Goal: Task Accomplishment & Management: Use online tool/utility

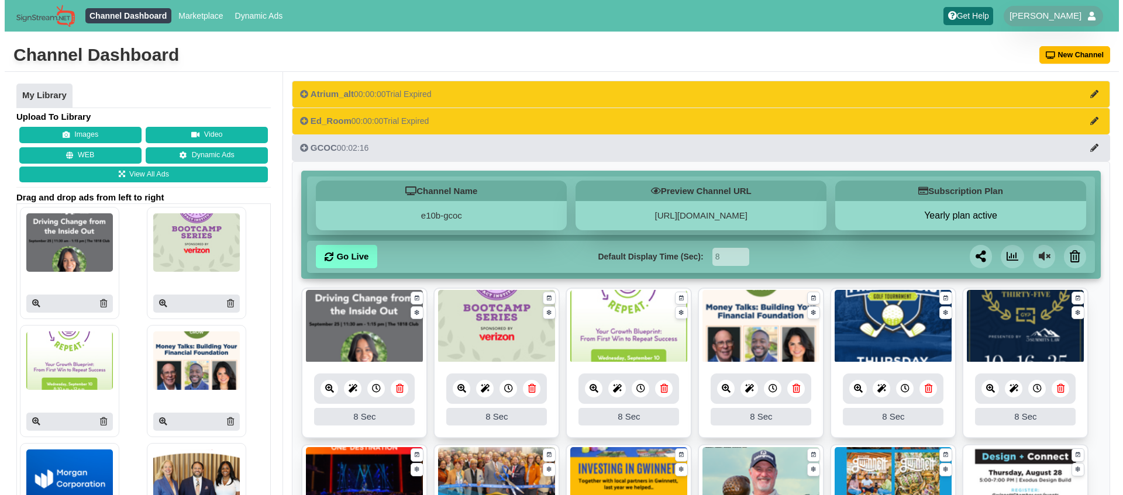
scroll to position [362, 0]
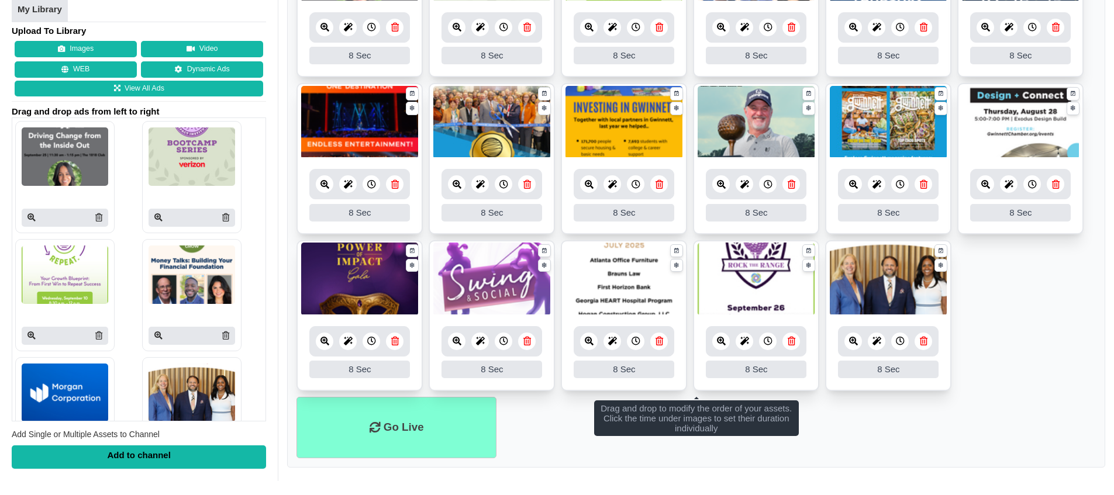
click at [366, 273] on img at bounding box center [359, 279] width 117 height 73
click at [327, 346] on link at bounding box center [325, 342] width 18 height 18
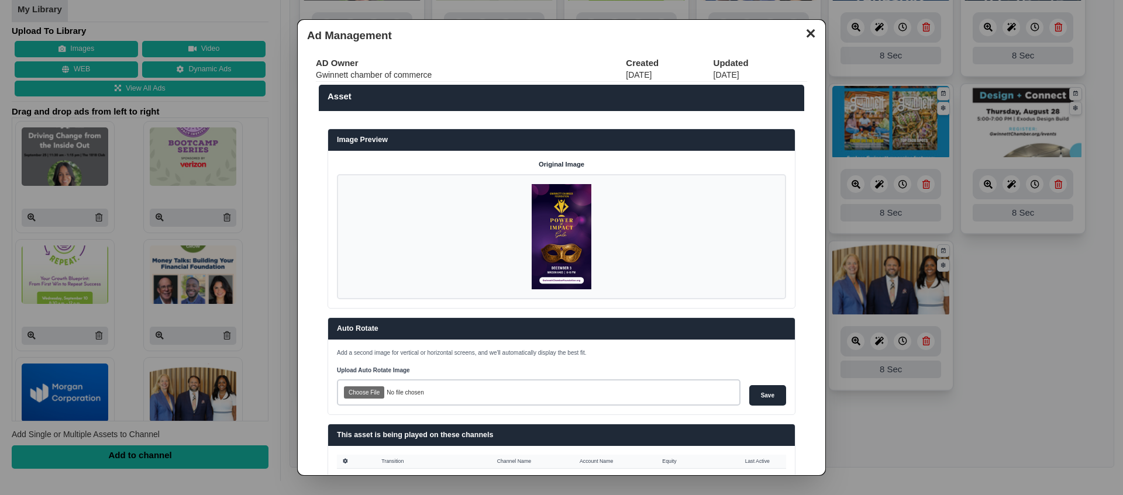
click at [556, 227] on img at bounding box center [562, 236] width 60 height 105
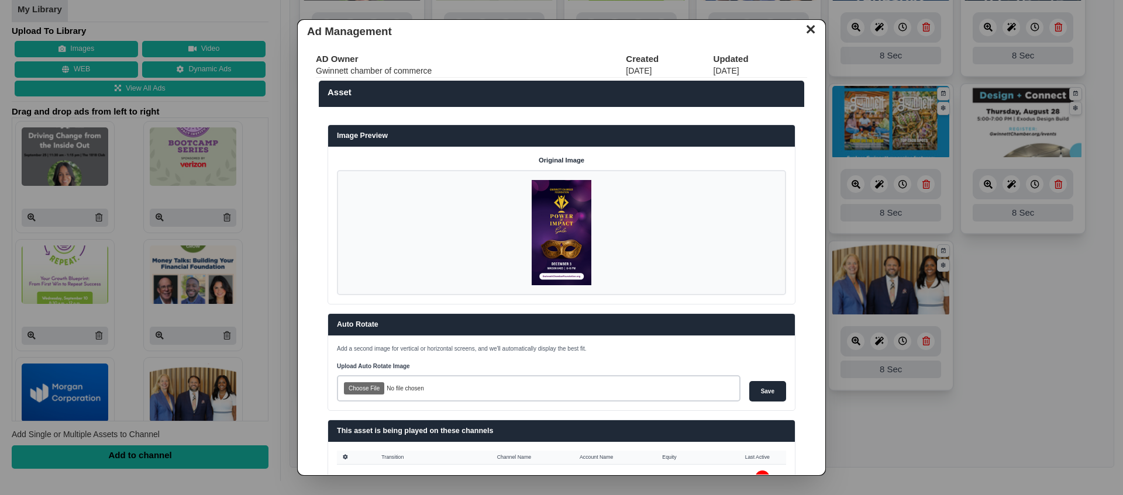
scroll to position [4, 0]
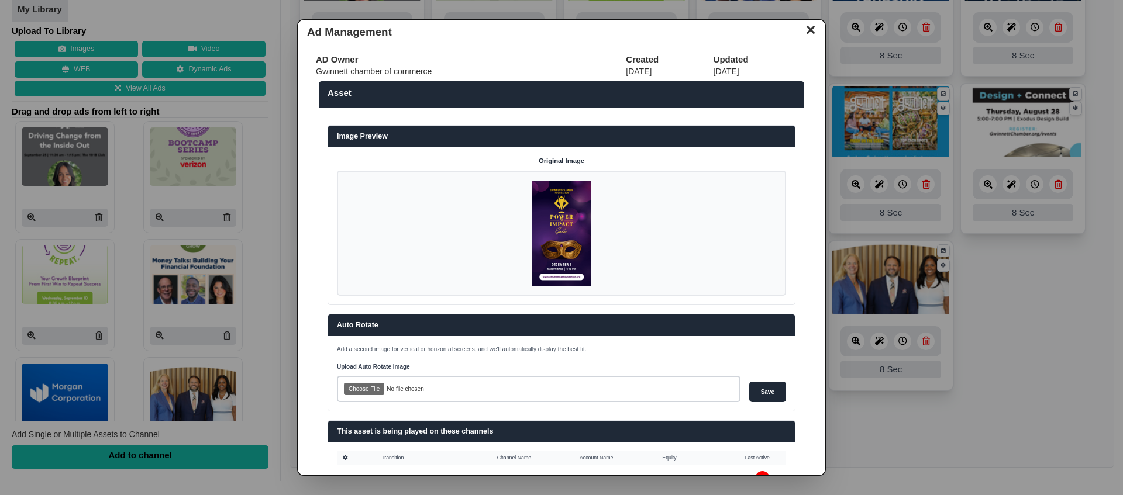
click at [549, 195] on img at bounding box center [562, 233] width 60 height 105
click at [374, 364] on label "Upload Auto Rotate Image" at bounding box center [539, 367] width 404 height 9
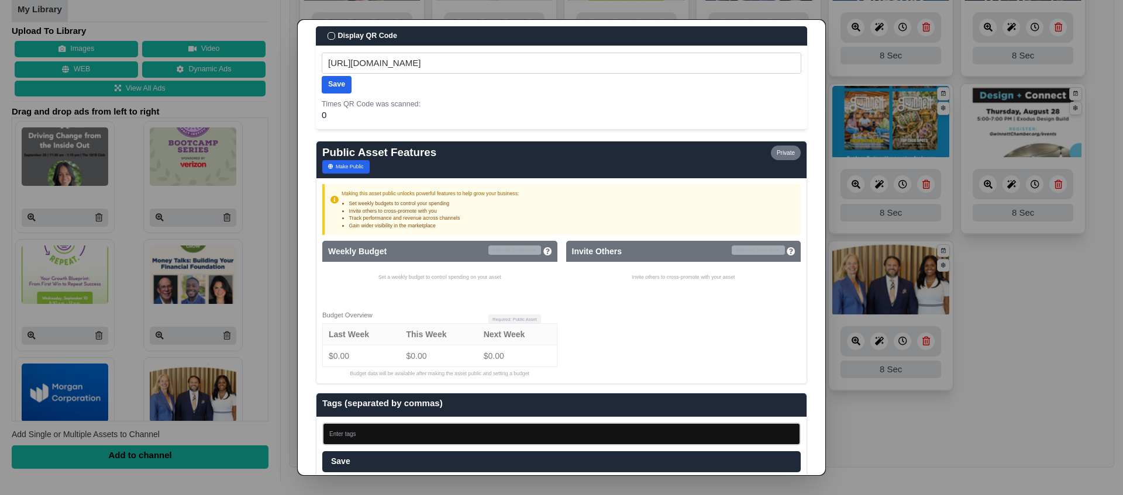
scroll to position [695, 0]
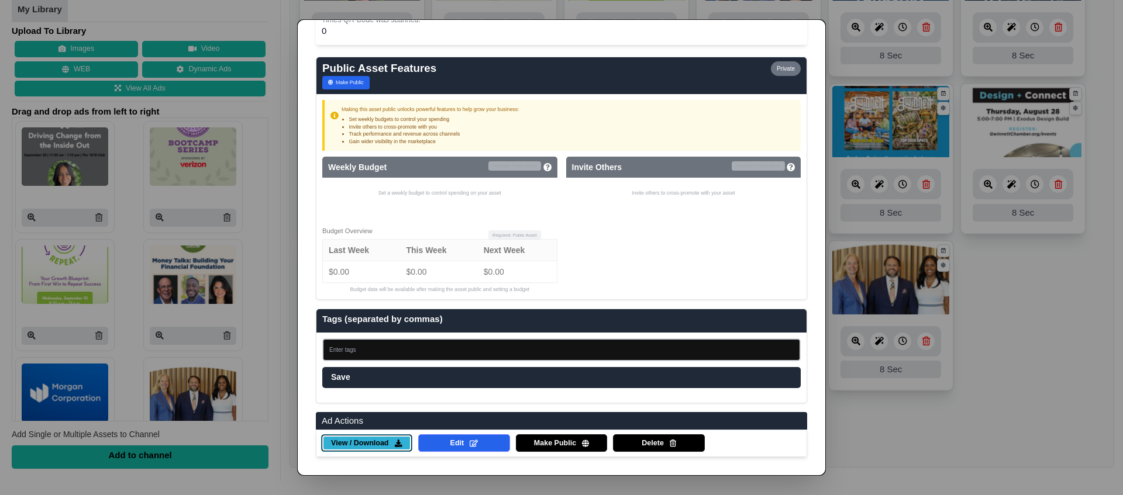
click at [377, 441] on span "View / Download" at bounding box center [359, 444] width 57 height 11
click at [1042, 409] on dialog "✕ Ad Management AD Owner Created Updated Gwinnett chamber of commerce [DATE] [D…" at bounding box center [561, 247] width 1123 height 495
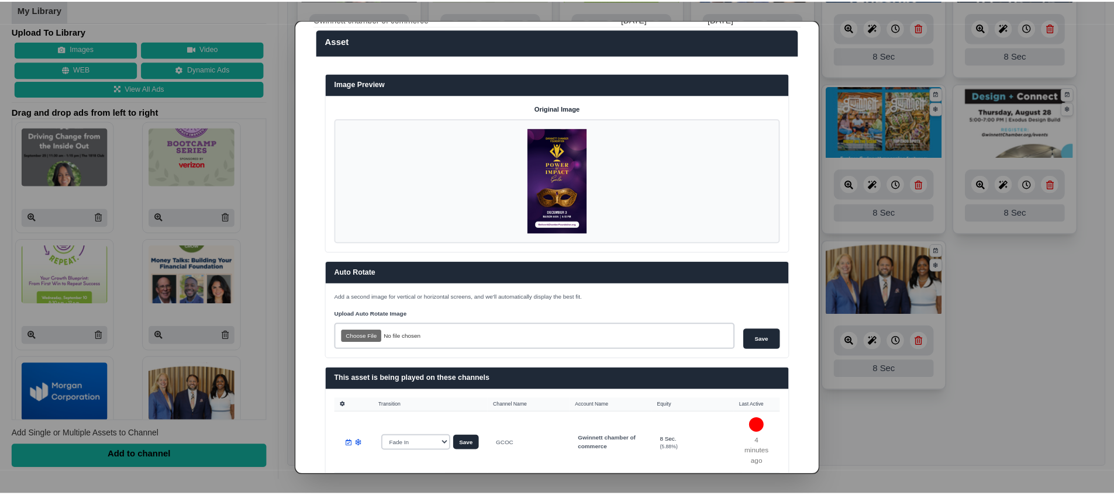
scroll to position [0, 0]
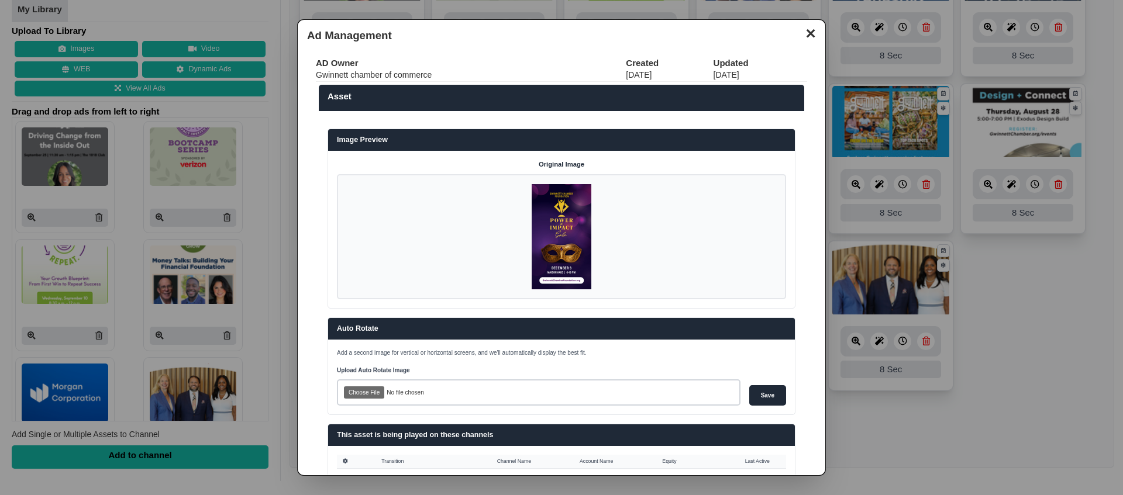
click at [799, 36] on button "✕" at bounding box center [810, 32] width 23 height 18
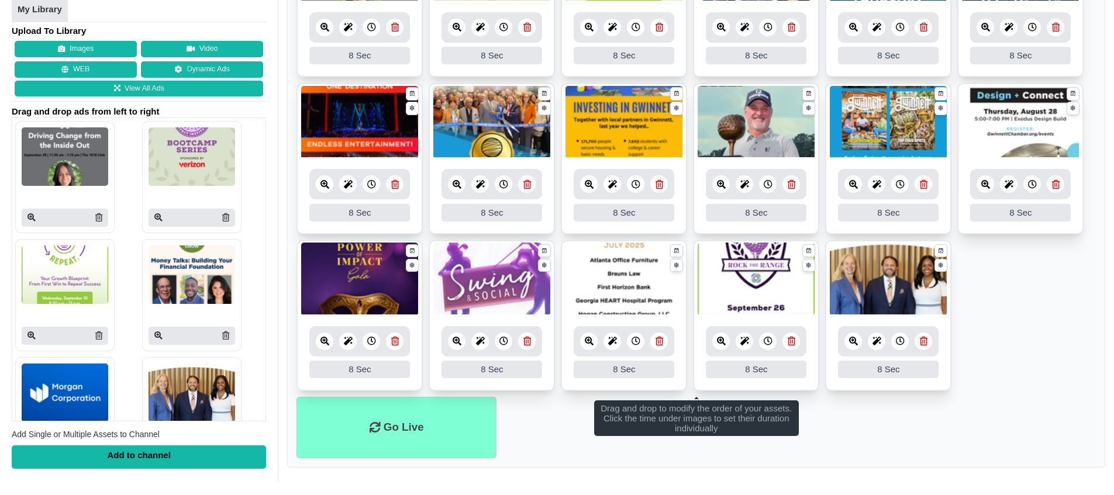
click at [988, 320] on ul "8 8 Sec Fade In Scale In Swirl In Slide In Slide Elliptic Roll In Swing In Save…" at bounding box center [695, 161] width 799 height 471
click at [999, 318] on ul "8 8 Sec Fade In Scale In Swirl In Slide In Slide Elliptic Roll In Swing In Save…" at bounding box center [695, 161] width 799 height 471
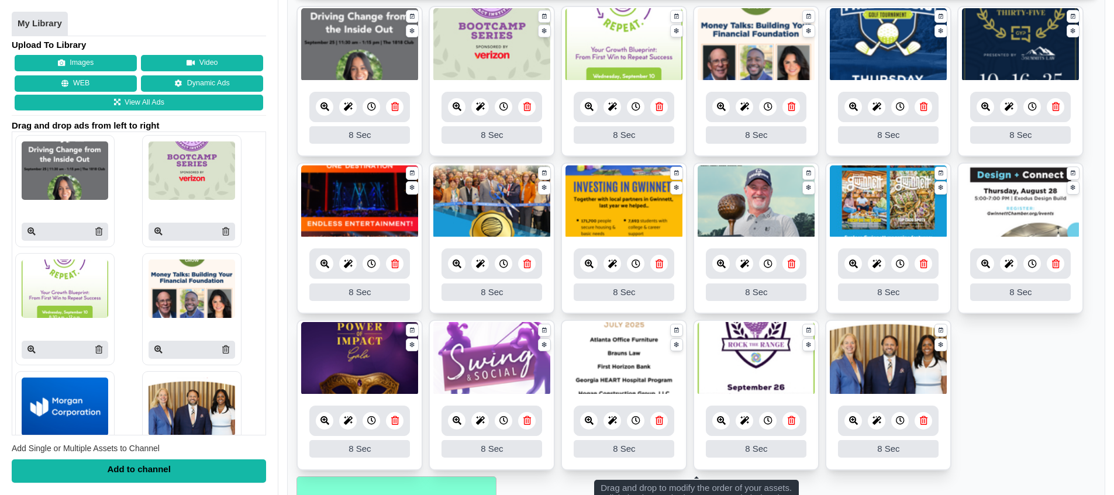
click at [1092, 337] on ul "8 8 Sec Fade In Scale In Swirl In Slide In Slide Elliptic Roll In Swing In Save…" at bounding box center [695, 241] width 799 height 471
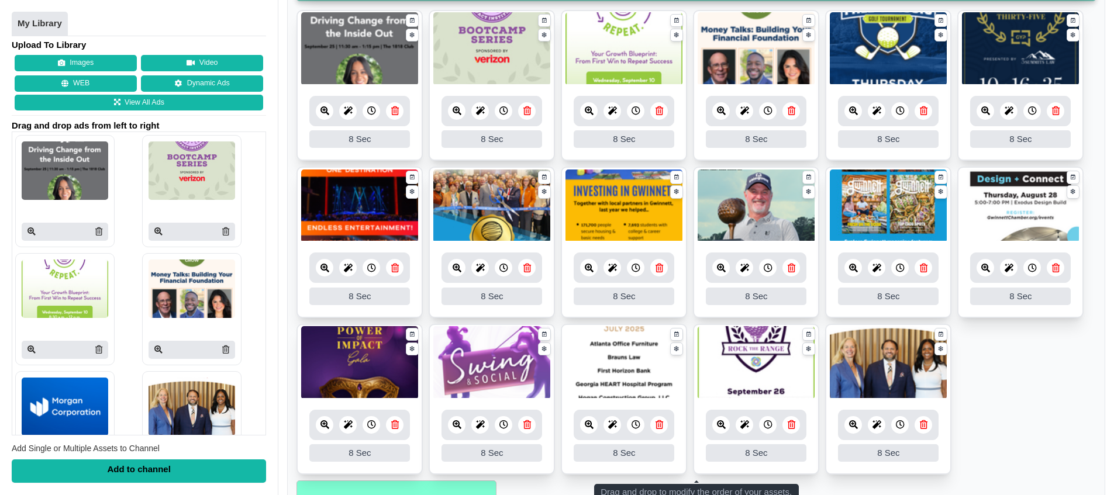
scroll to position [269, 0]
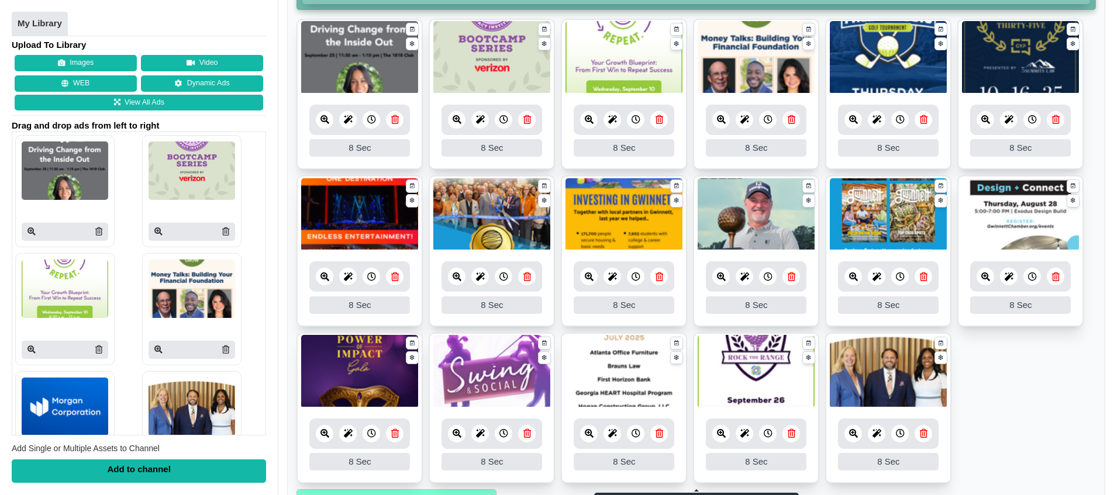
click at [849, 119] on icon at bounding box center [853, 119] width 9 height 9
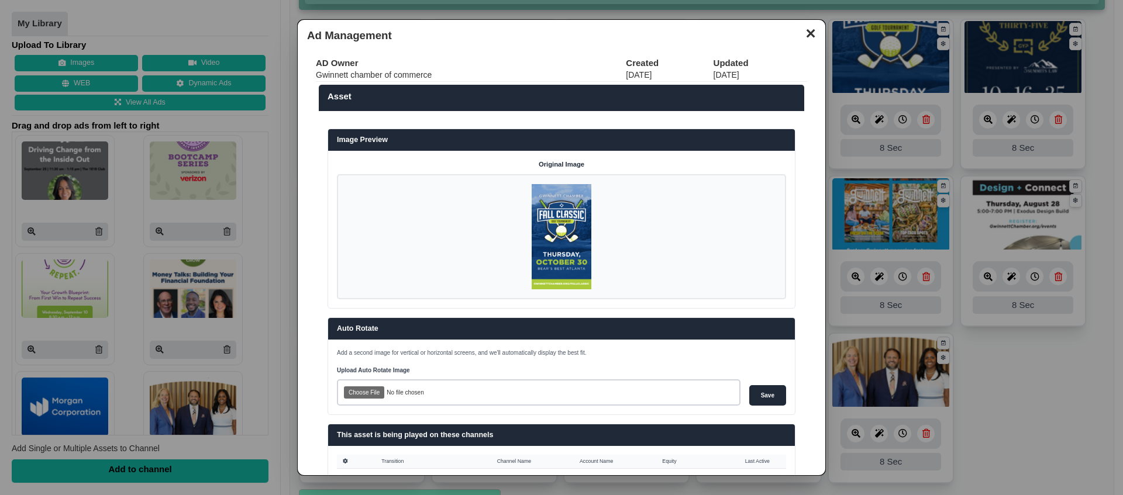
click at [803, 35] on button "✕" at bounding box center [810, 32] width 23 height 18
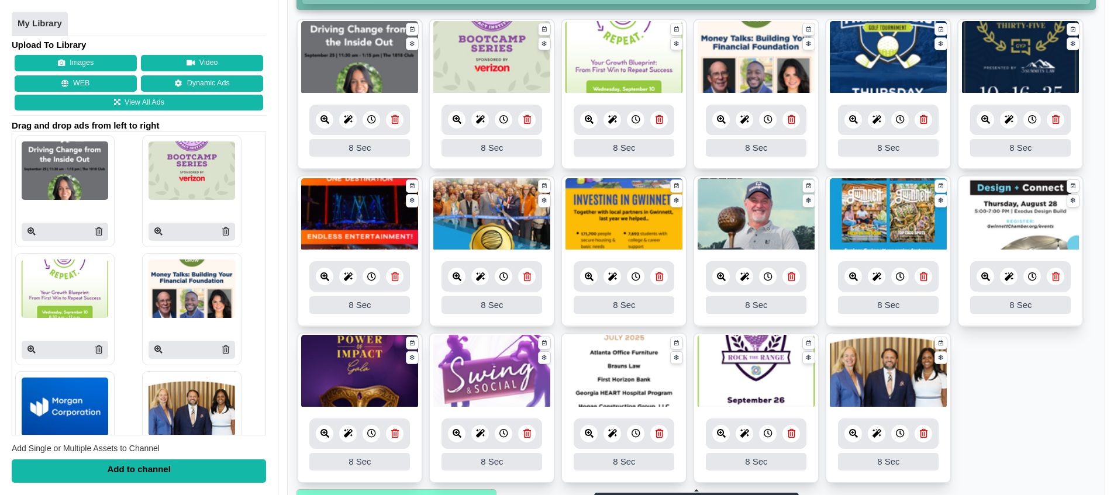
click at [1091, 291] on ul "8 8 Sec Fade In Scale In Swirl In Slide In Slide Elliptic Roll In Swing In Save…" at bounding box center [695, 254] width 799 height 471
